Goal: Go to known website: Go to known website

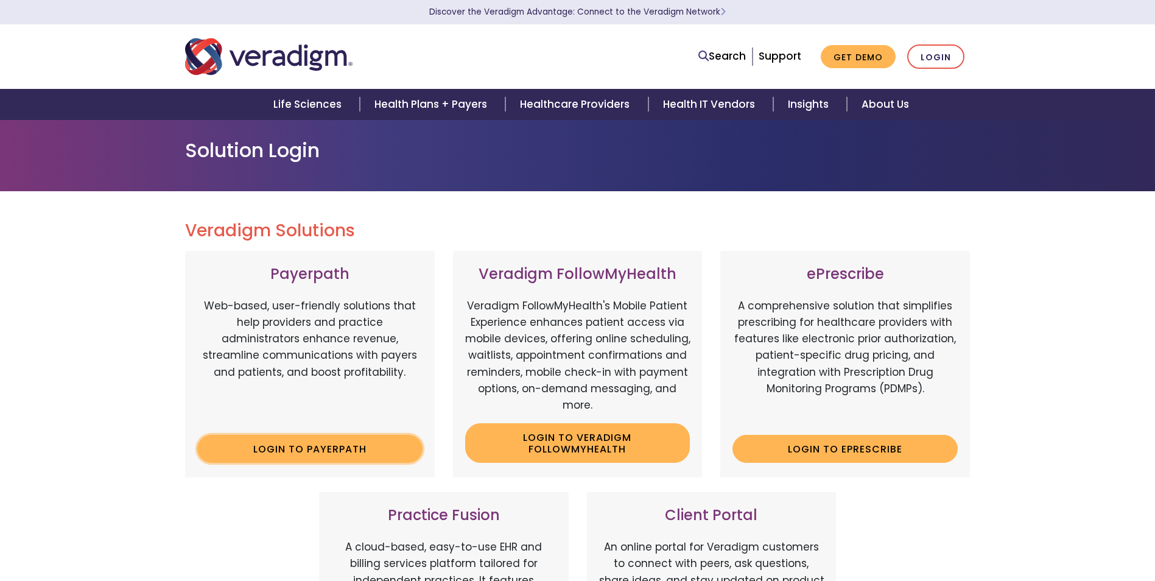
click at [271, 445] on link "Login to Payerpath" at bounding box center [309, 449] width 225 height 28
click at [302, 452] on link "Login to Payerpath" at bounding box center [309, 449] width 225 height 28
click at [270, 453] on link "Login to Payerpath" at bounding box center [309, 449] width 225 height 28
